Goal: Information Seeking & Learning: Check status

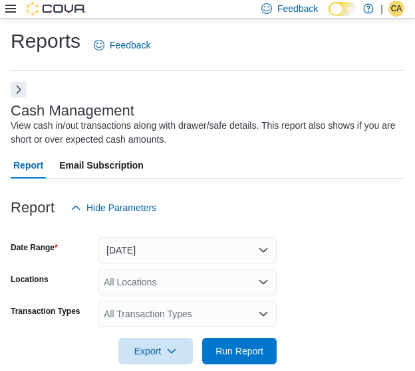
scroll to position [21, 0]
